Goal: Find specific page/section: Find specific page/section

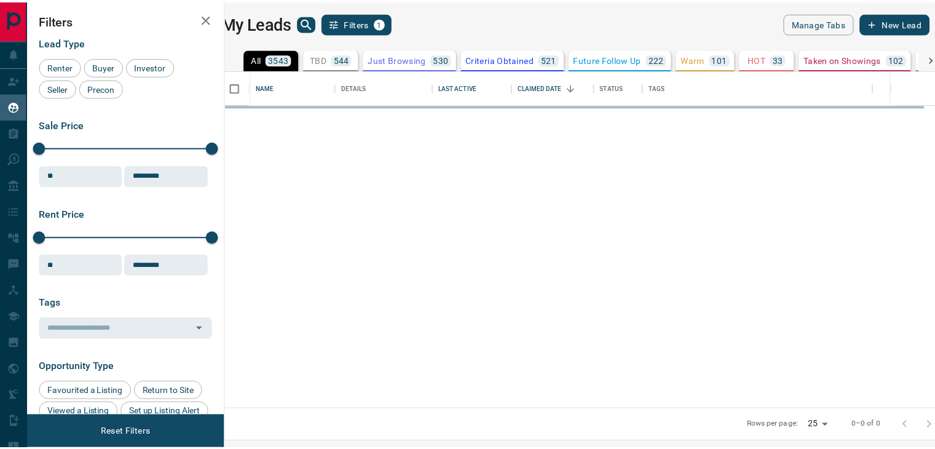
scroll to position [329, 702]
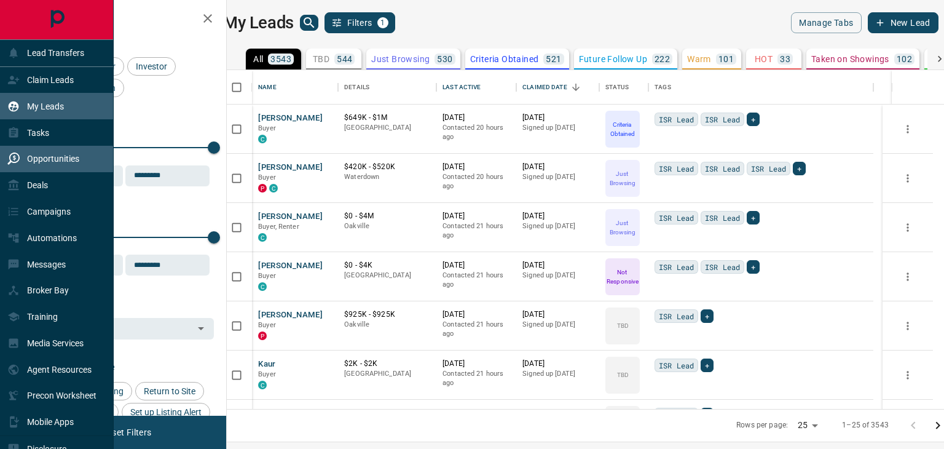
click at [66, 163] on p "Opportunities" at bounding box center [53, 159] width 52 height 10
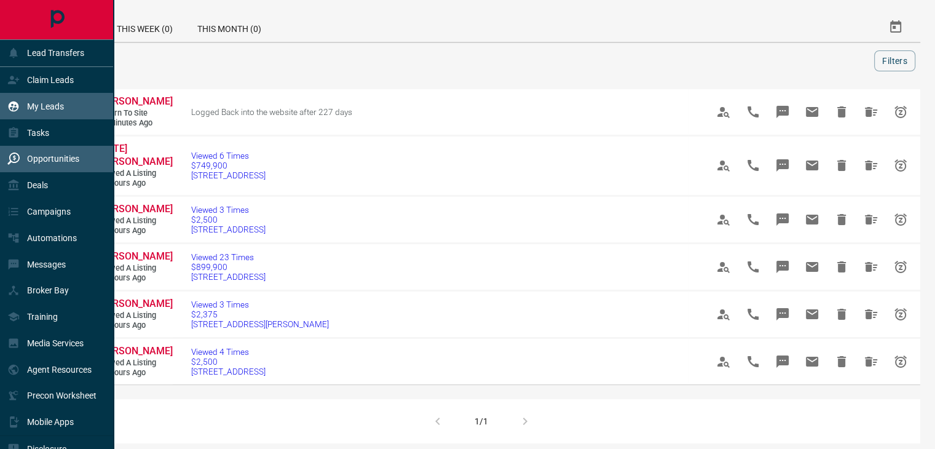
click at [44, 110] on p "My Leads" at bounding box center [45, 106] width 37 height 10
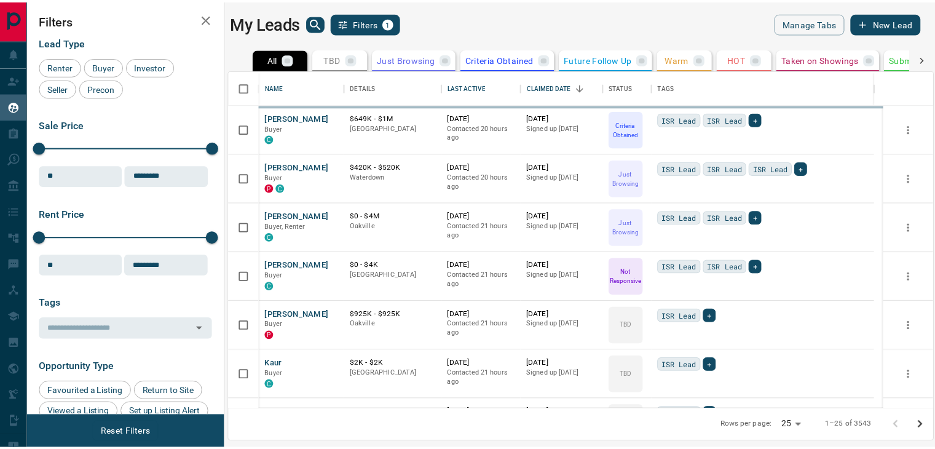
scroll to position [329, 702]
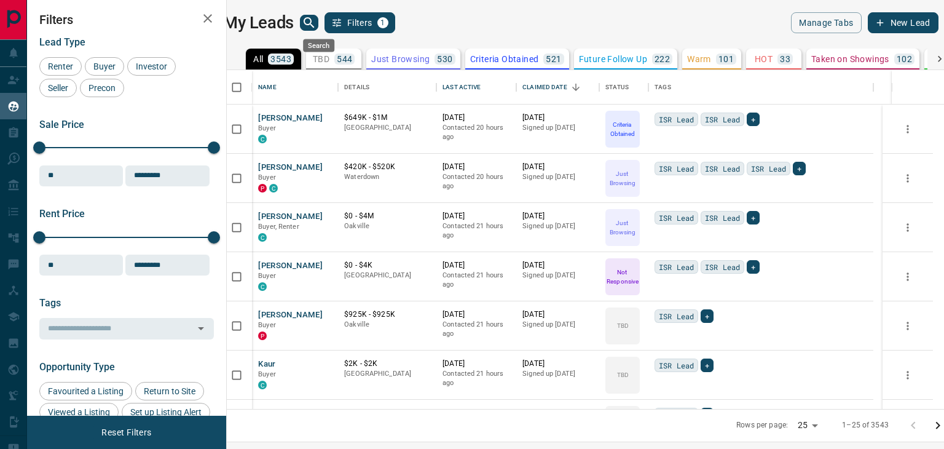
click at [315, 17] on icon "search button" at bounding box center [309, 22] width 15 height 15
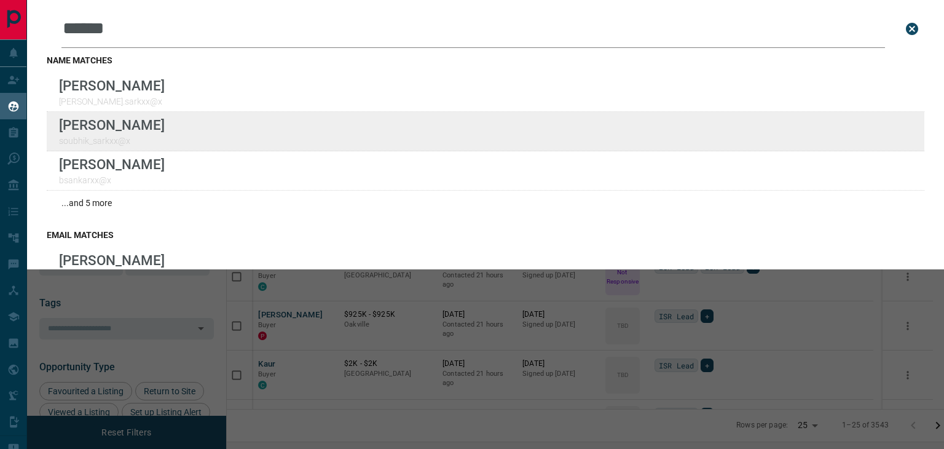
type input "******"
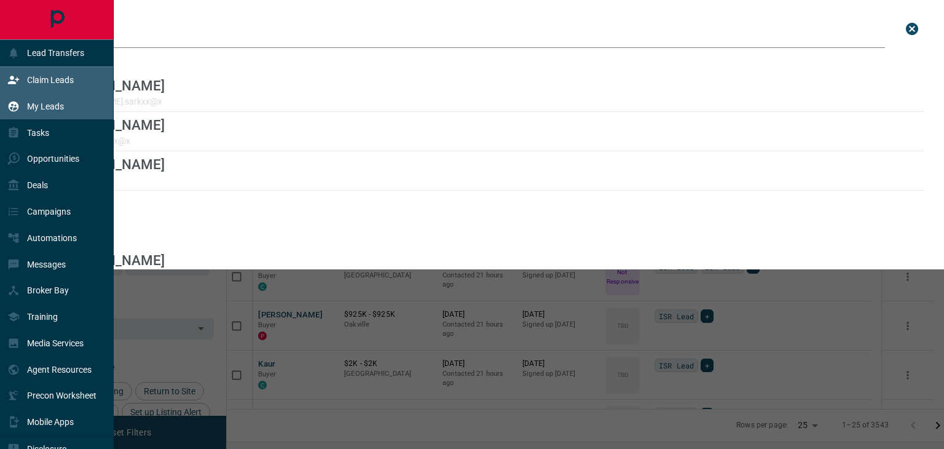
click at [57, 84] on p "Claim Leads" at bounding box center [50, 80] width 47 height 10
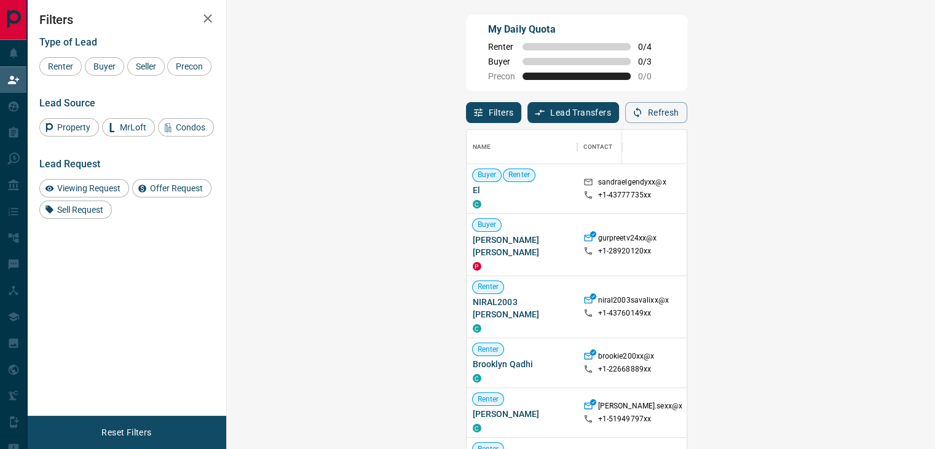
scroll to position [329, 672]
